Goal: Navigation & Orientation: Locate item on page

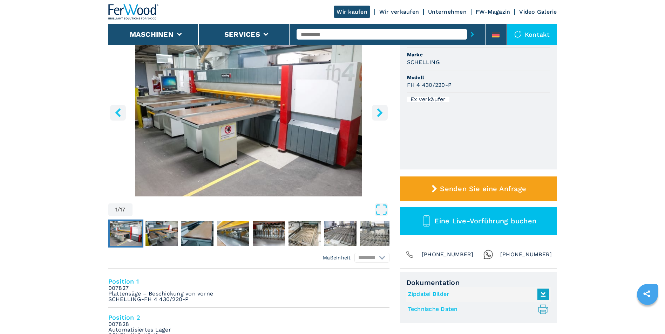
scroll to position [70, 0]
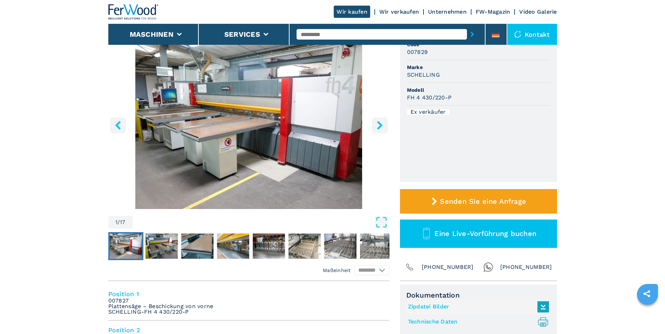
click at [383, 124] on icon "right-button" at bounding box center [379, 125] width 9 height 9
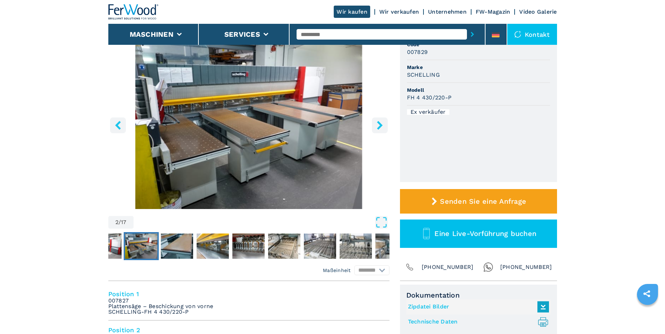
click at [383, 125] on icon "right-button" at bounding box center [379, 125] width 9 height 9
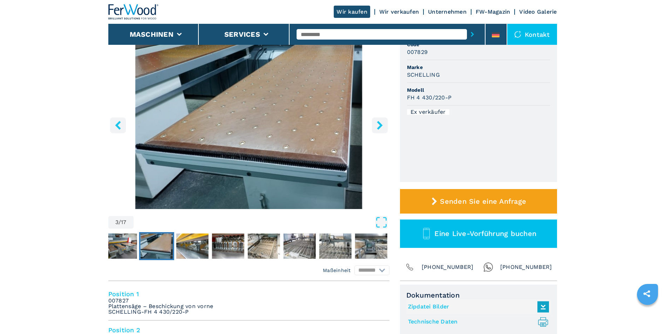
click at [383, 125] on icon "right-button" at bounding box center [379, 125] width 9 height 9
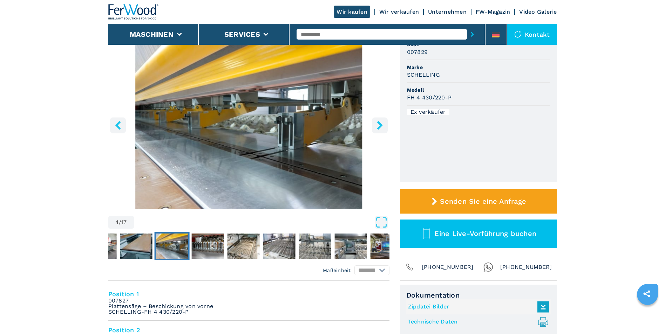
click at [383, 125] on icon "right-button" at bounding box center [379, 125] width 9 height 9
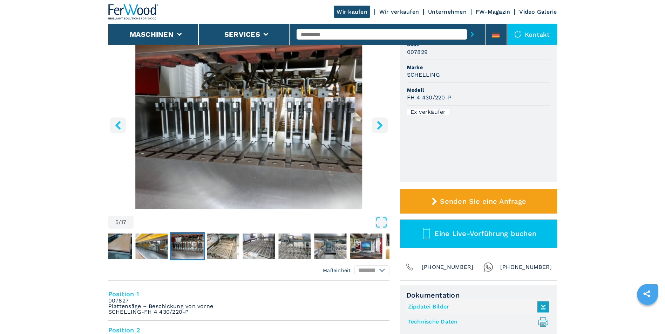
click at [383, 125] on icon "right-button" at bounding box center [379, 125] width 9 height 9
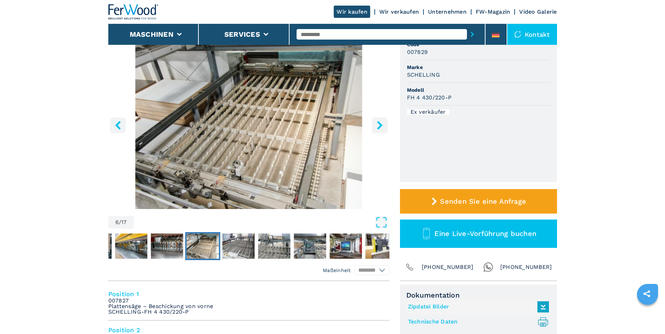
click at [383, 125] on icon "right-button" at bounding box center [379, 125] width 9 height 9
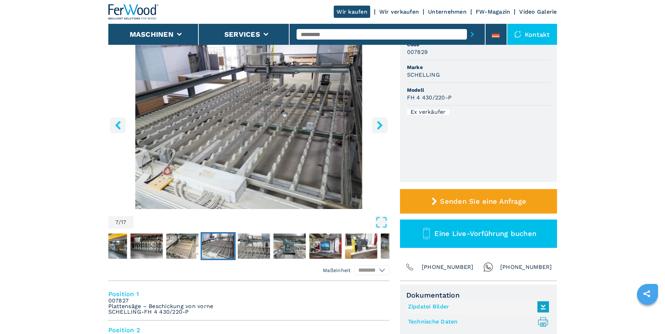
click at [383, 125] on icon "right-button" at bounding box center [379, 125] width 9 height 9
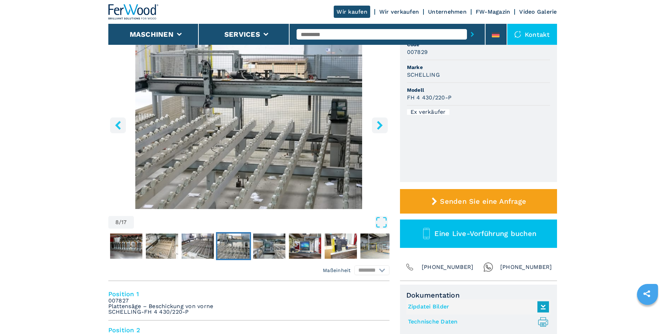
click at [383, 125] on icon "right-button" at bounding box center [379, 125] width 9 height 9
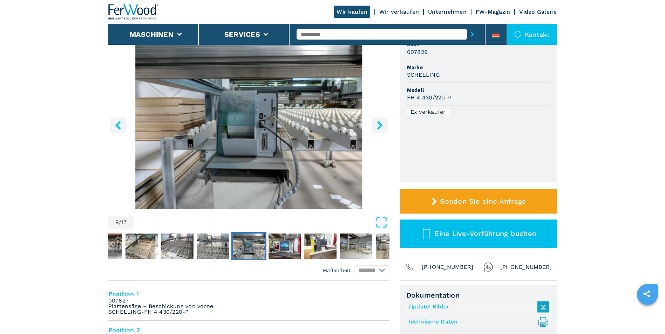
click at [383, 125] on icon "right-button" at bounding box center [379, 125] width 9 height 9
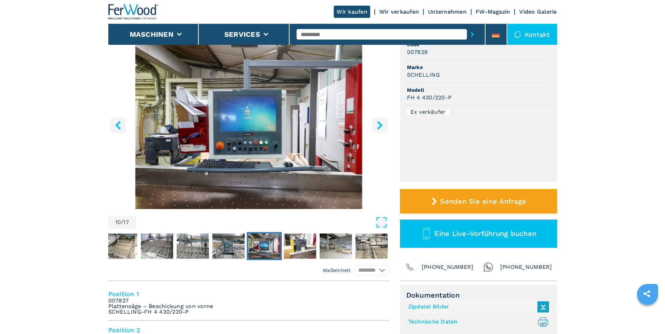
click at [383, 125] on icon "right-button" at bounding box center [379, 125] width 9 height 9
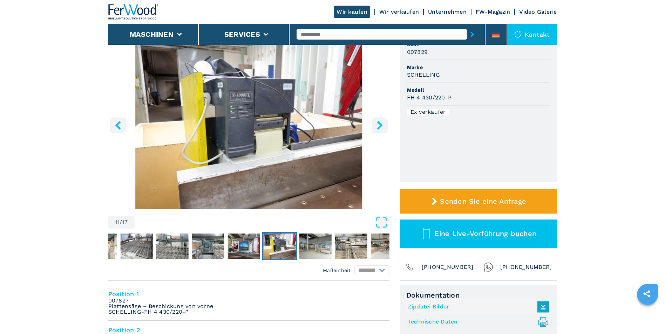
click at [383, 124] on icon "right-button" at bounding box center [379, 125] width 9 height 9
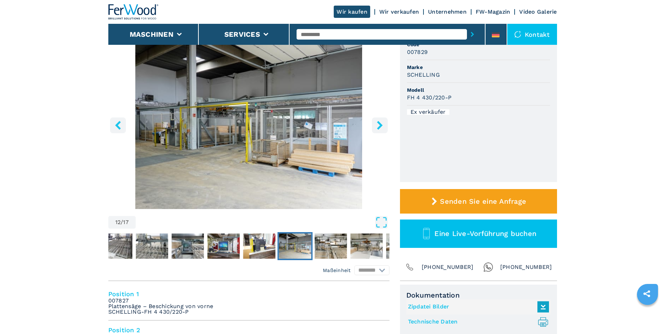
click at [381, 124] on icon "right-button" at bounding box center [380, 125] width 6 height 9
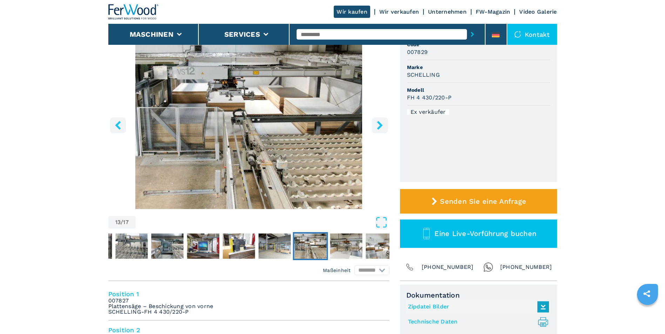
click at [381, 124] on icon "right-button" at bounding box center [380, 125] width 6 height 9
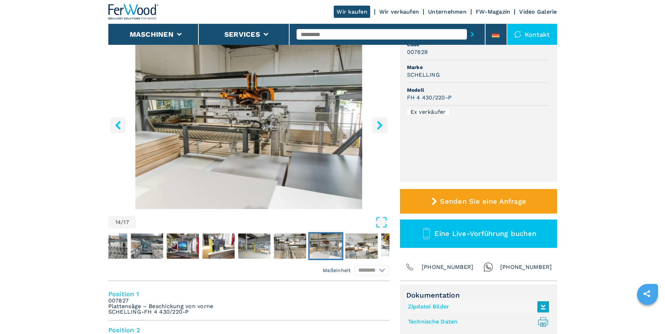
click at [381, 123] on icon "right-button" at bounding box center [379, 125] width 9 height 9
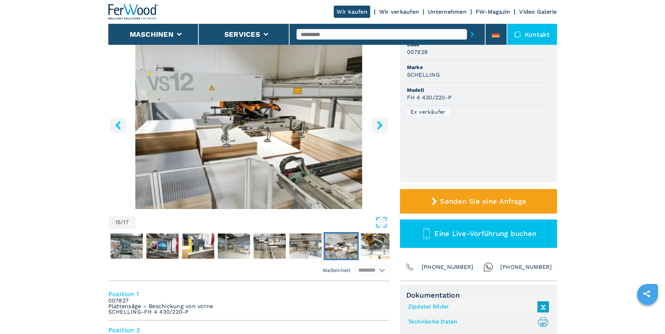
click at [381, 123] on icon "right-button" at bounding box center [379, 125] width 9 height 9
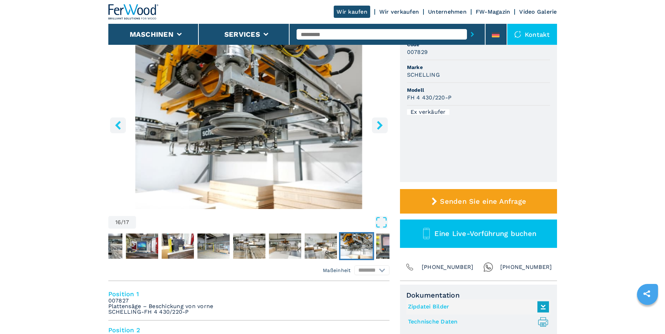
click at [381, 123] on icon "right-button" at bounding box center [379, 125] width 9 height 9
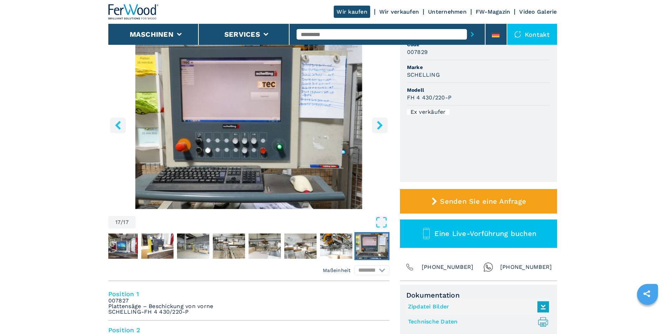
click at [381, 123] on icon "right-button" at bounding box center [379, 125] width 9 height 9
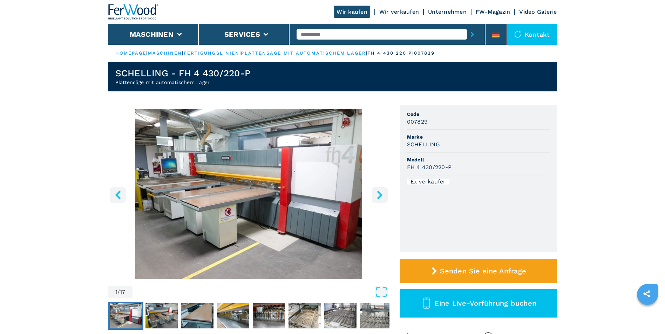
scroll to position [0, 0]
